Goal: Find specific page/section: Find specific page/section

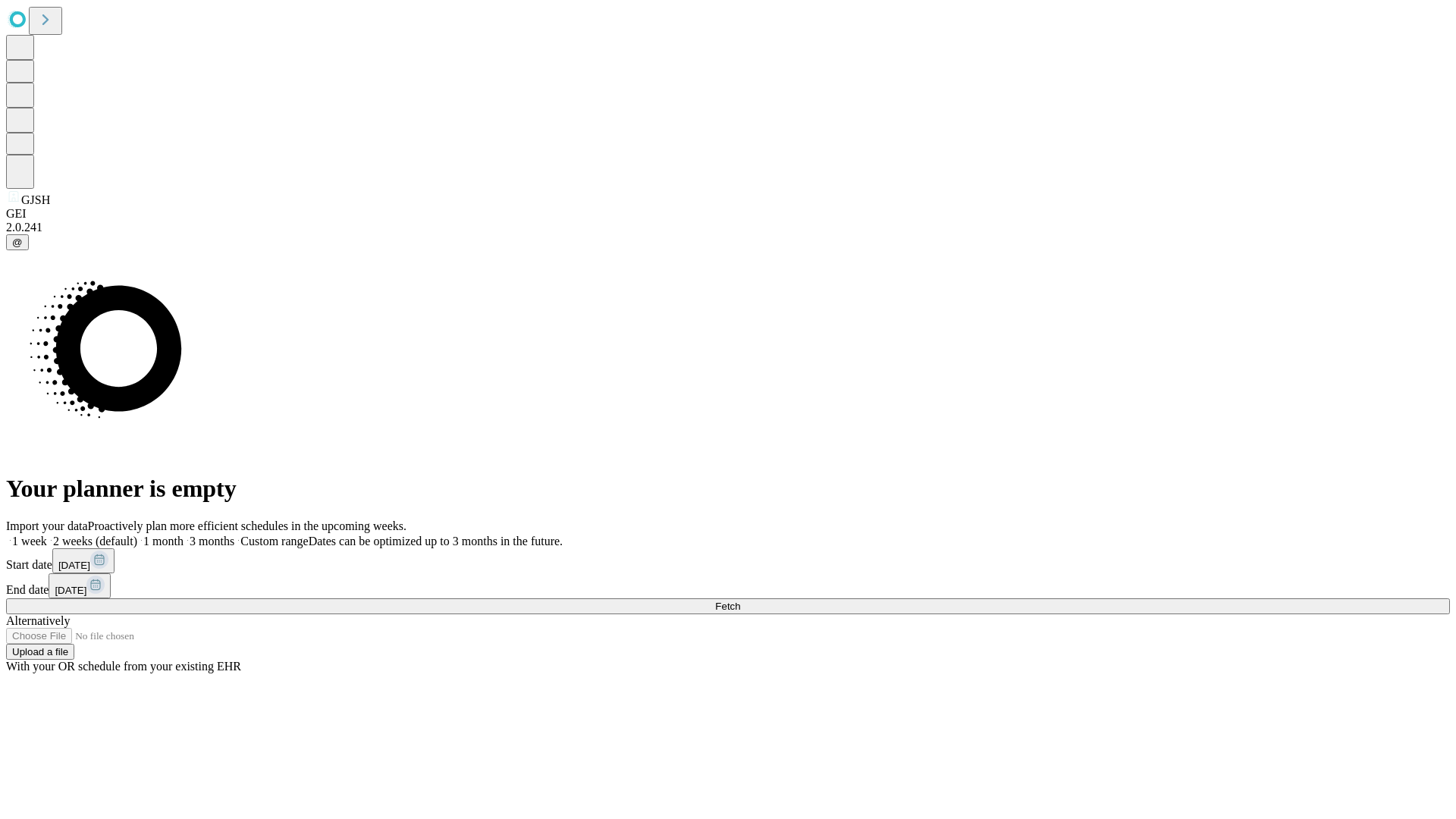
click at [740, 600] on span "Fetch" at bounding box center [728, 606] width 25 height 12
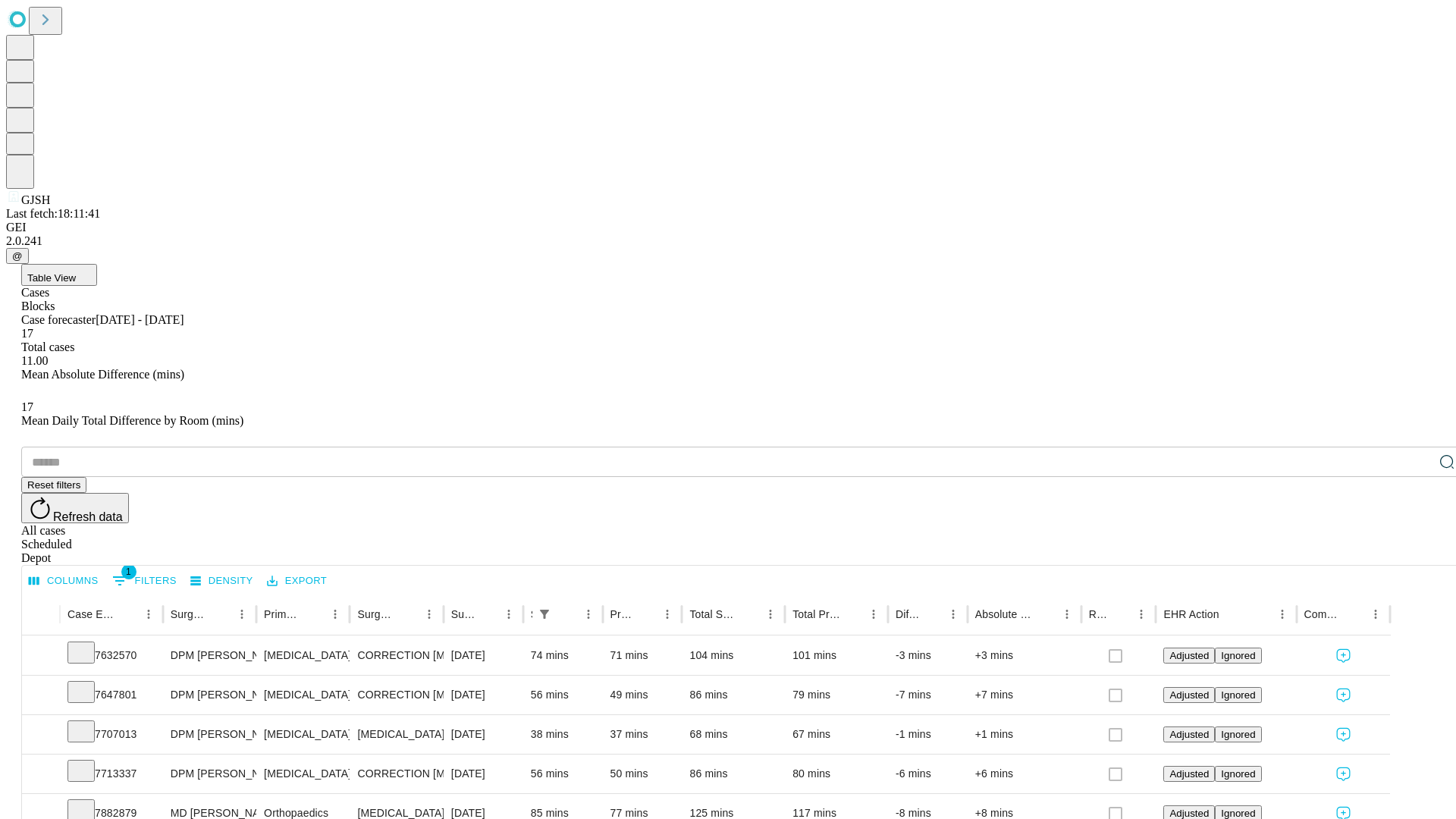
scroll to position [50, 0]
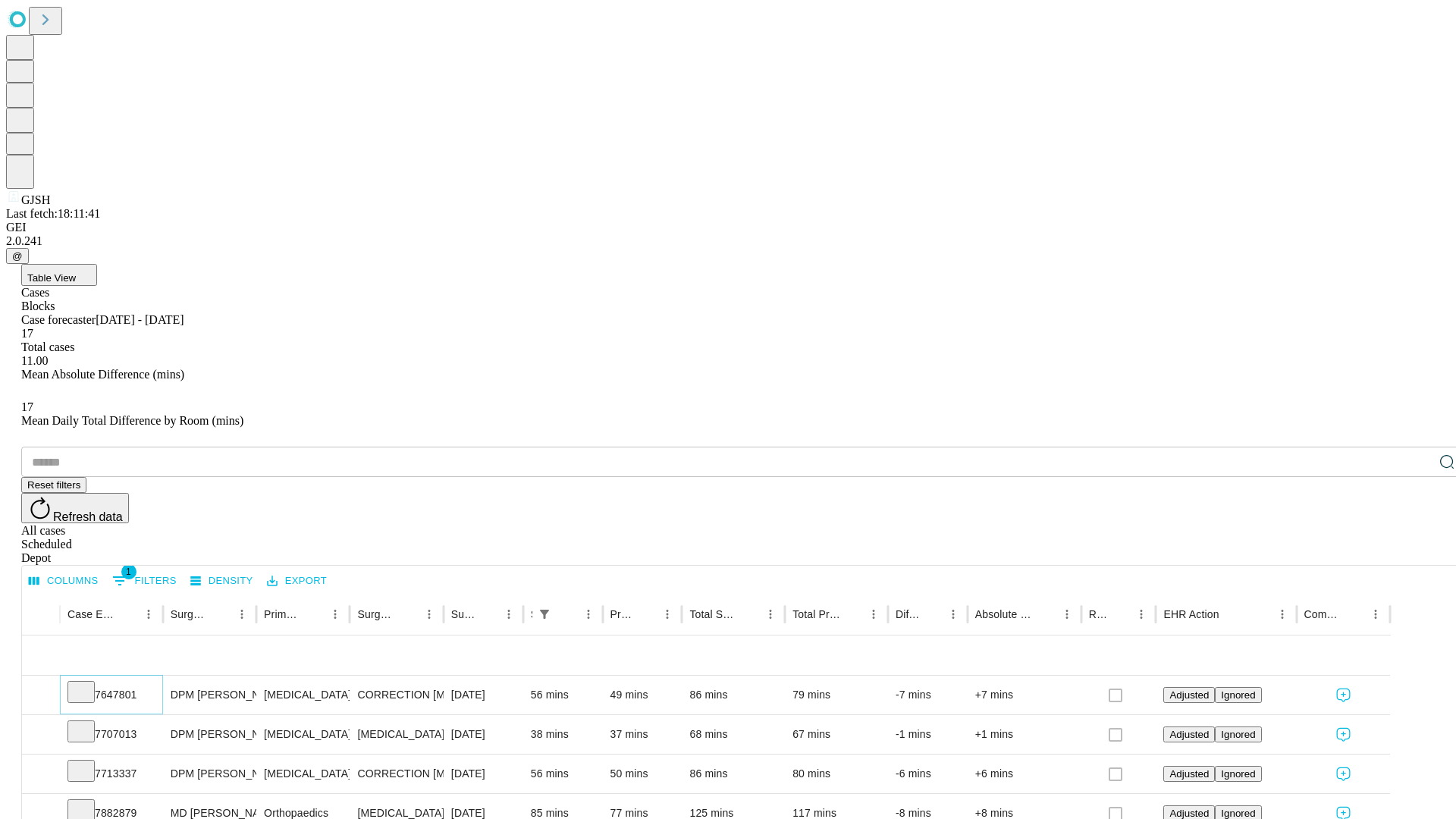
click at [89, 683] on icon at bounding box center [81, 691] width 15 height 15
